Goal: Information Seeking & Learning: Learn about a topic

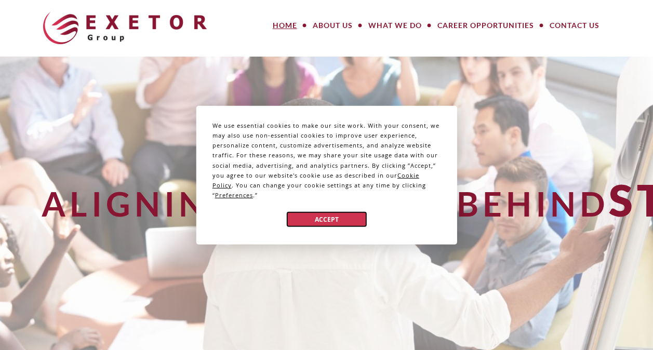
click at [343, 213] on button "Accept" at bounding box center [326, 219] width 80 height 15
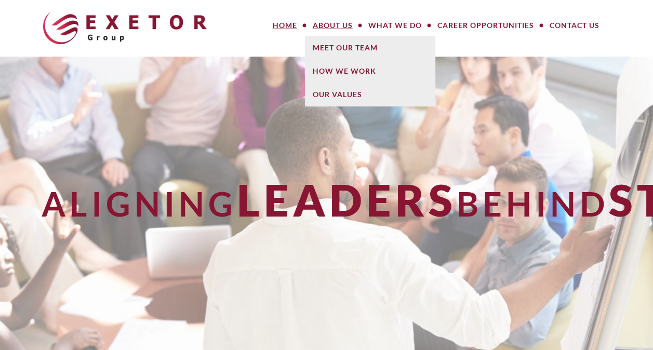
click at [344, 21] on link "About Us" at bounding box center [333, 25] width 56 height 21
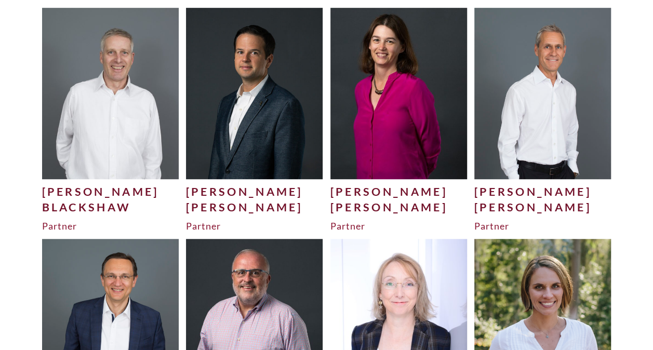
scroll to position [208, 0]
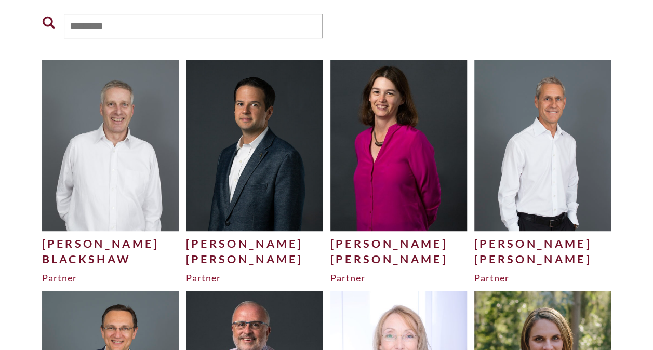
click at [84, 246] on div "[PERSON_NAME]" at bounding box center [110, 244] width 137 height 16
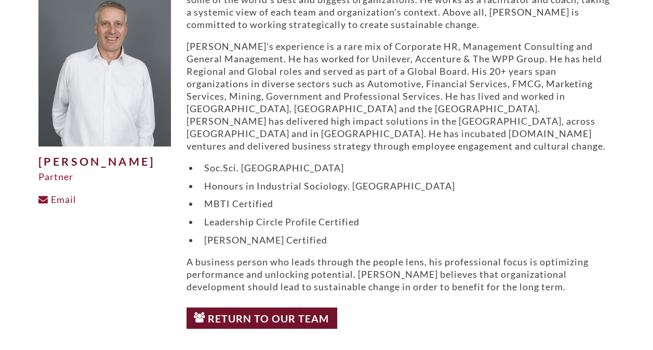
scroll to position [52, 0]
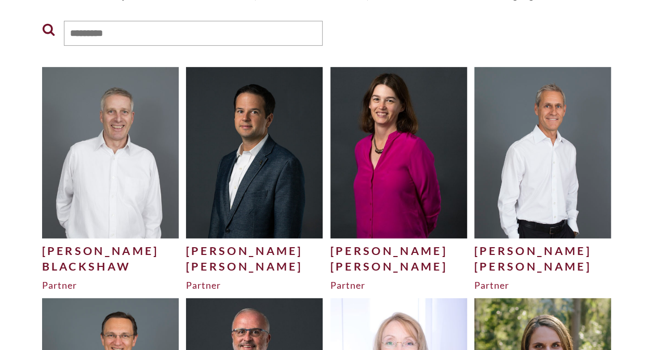
scroll to position [200, 0]
click at [566, 165] on img at bounding box center [542, 152] width 137 height 171
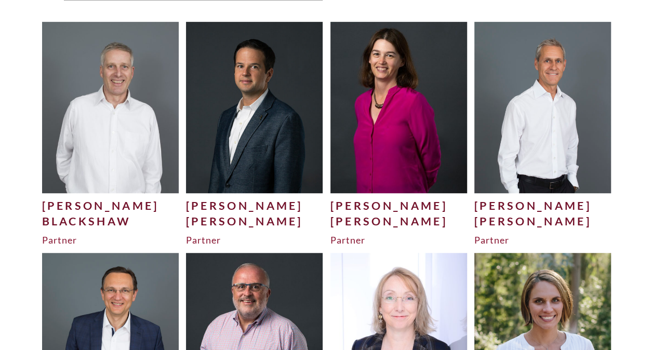
scroll to position [194, 0]
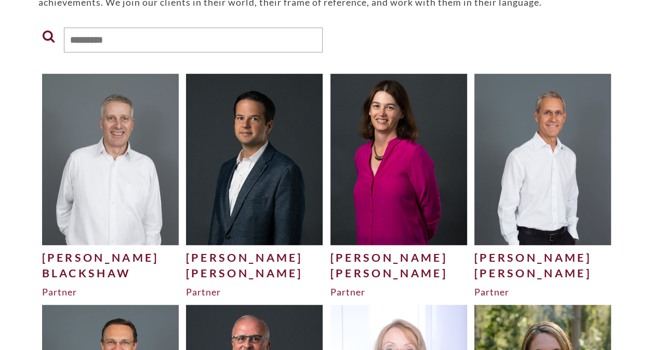
click at [274, 190] on img at bounding box center [254, 159] width 137 height 171
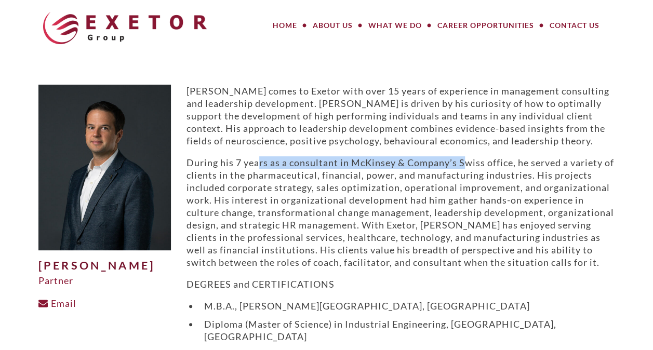
drag, startPoint x: 261, startPoint y: 165, endPoint x: 463, endPoint y: 166, distance: 202.0
click at [463, 166] on p "During his 7 years as a consultant in McKinsey & Company’s Swiss office, he ser…" at bounding box center [400, 212] width 428 height 112
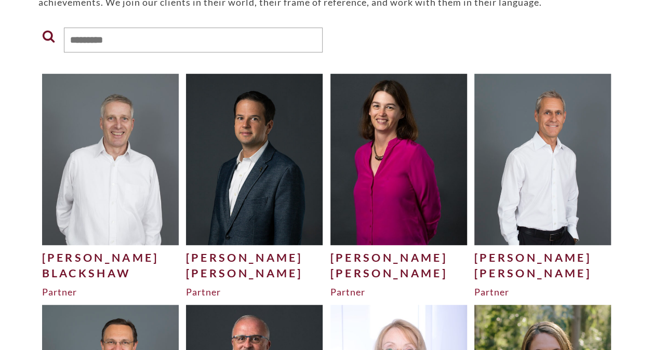
click at [402, 171] on img at bounding box center [398, 159] width 137 height 171
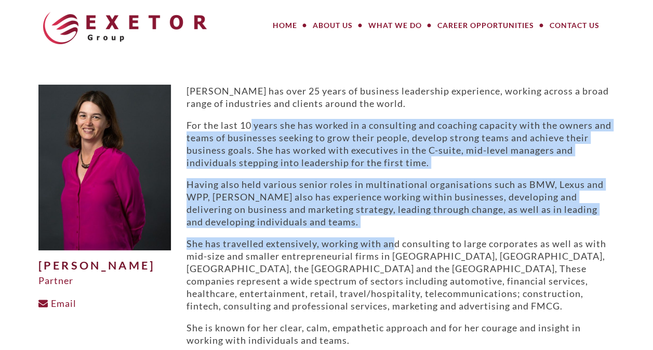
drag, startPoint x: 250, startPoint y: 126, endPoint x: 392, endPoint y: 230, distance: 175.7
click at [392, 230] on div "[PERSON_NAME] has over 25 years of business leadership experience, working acro…" at bounding box center [400, 280] width 428 height 390
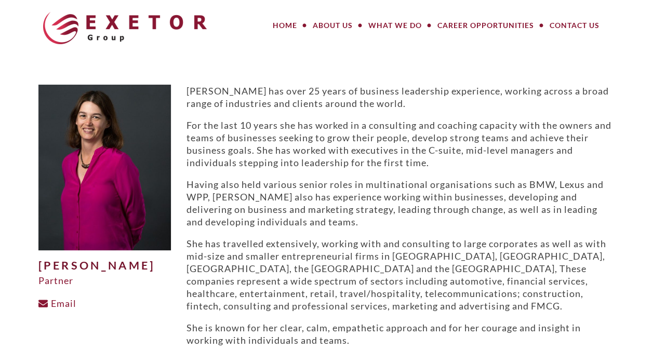
drag, startPoint x: 392, startPoint y: 230, endPoint x: 321, endPoint y: 285, distance: 90.3
click at [322, 285] on p "She has travelled extensively, working with and consulting to large corporates …" at bounding box center [400, 274] width 428 height 75
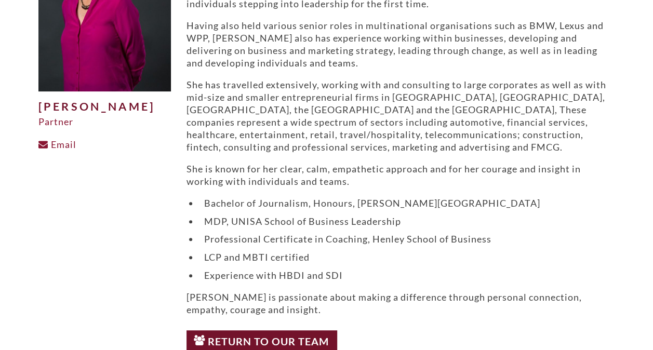
scroll to position [260, 0]
